Goal: Entertainment & Leisure: Consume media (video, audio)

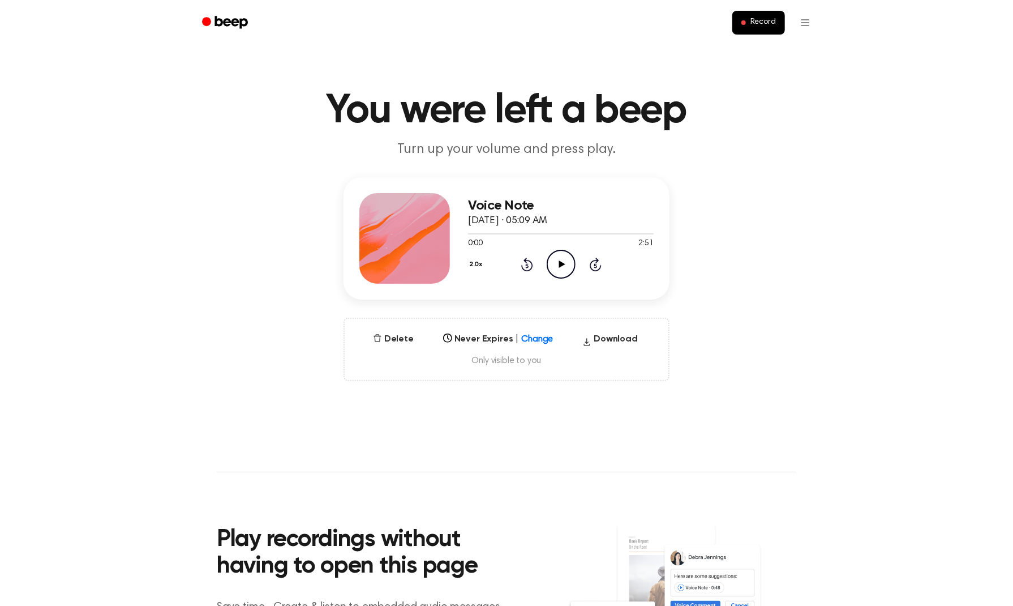
click at [563, 265] on icon "Play Audio" at bounding box center [561, 264] width 29 height 29
click at [573, 255] on icon "Play Audio" at bounding box center [561, 264] width 29 height 29
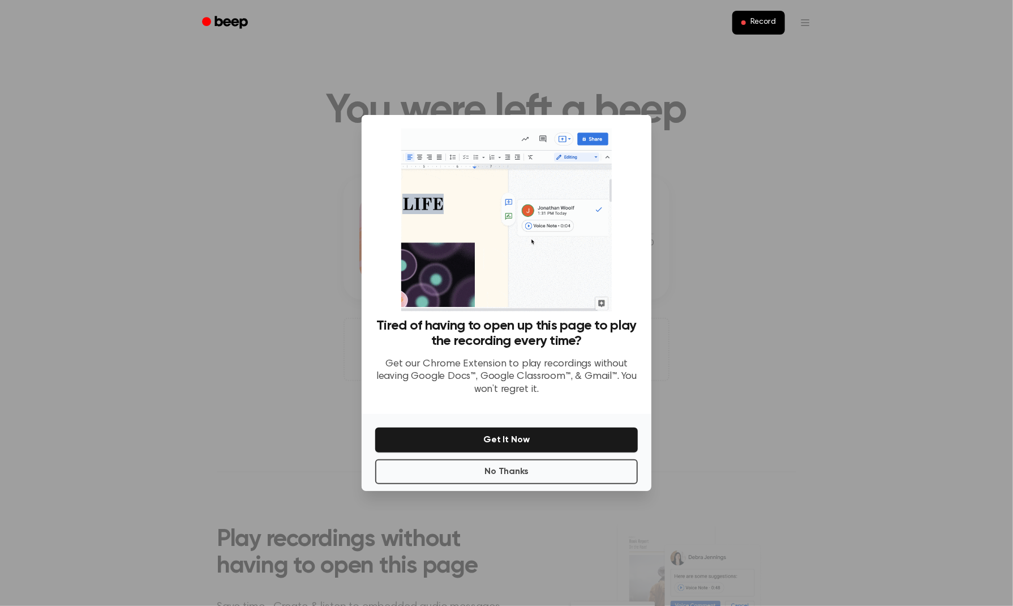
click at [726, 284] on div at bounding box center [506, 303] width 1013 height 606
click at [518, 469] on button "No Thanks" at bounding box center [506, 471] width 263 height 25
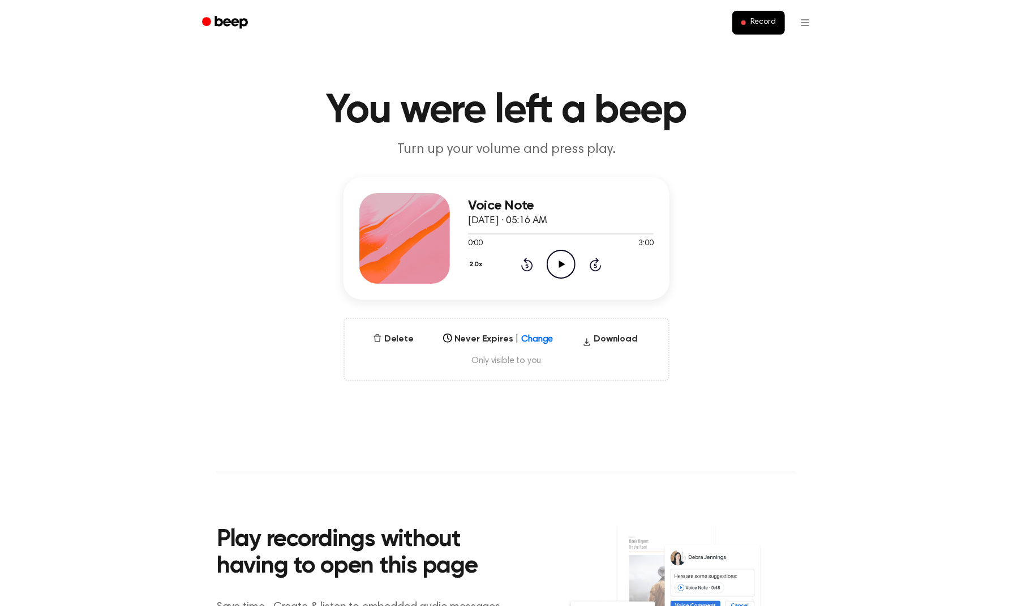
click at [563, 261] on icon "Play Audio" at bounding box center [561, 264] width 29 height 29
